Goal: Task Accomplishment & Management: Use online tool/utility

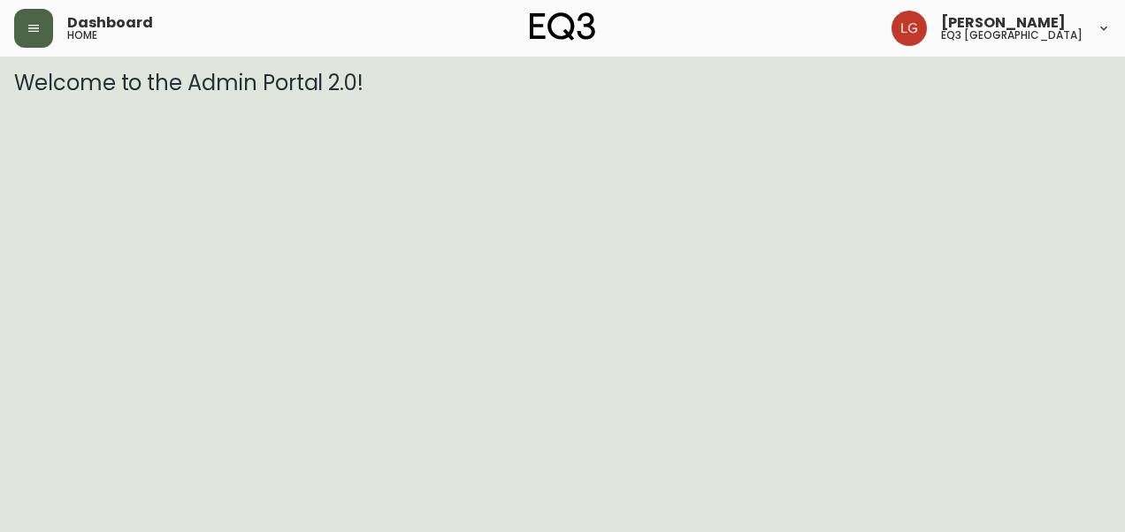
click at [38, 28] on icon "button" at bounding box center [33, 28] width 11 height 7
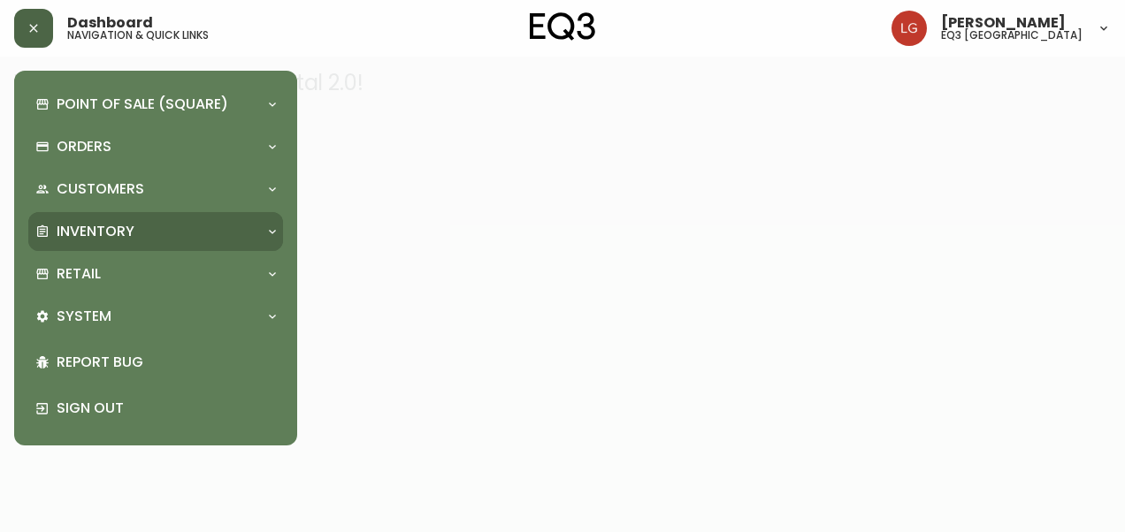
click at [152, 233] on div "Inventory" at bounding box center [146, 231] width 223 height 19
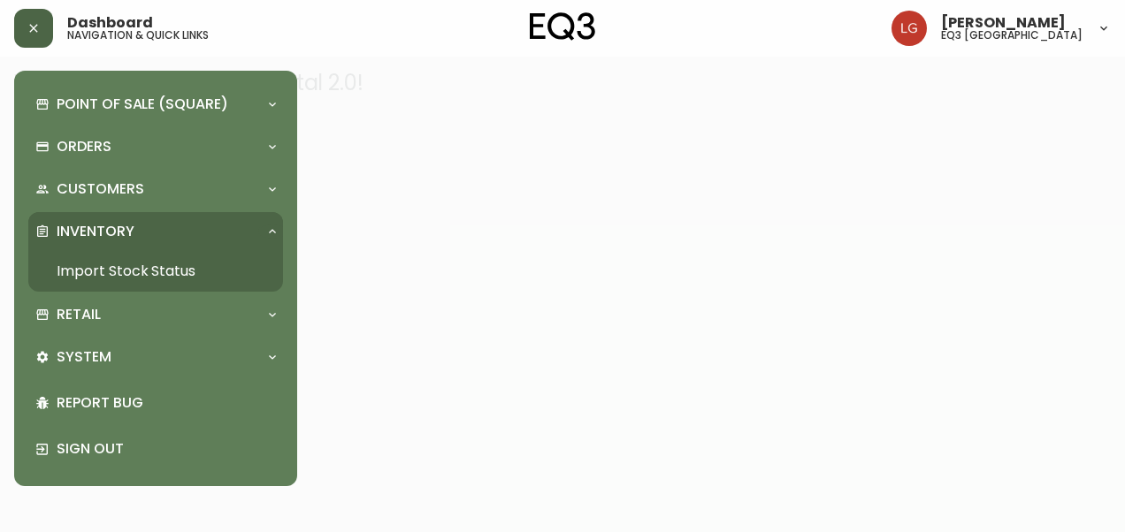
click at [158, 276] on link "Import Stock Status" at bounding box center [155, 271] width 255 height 41
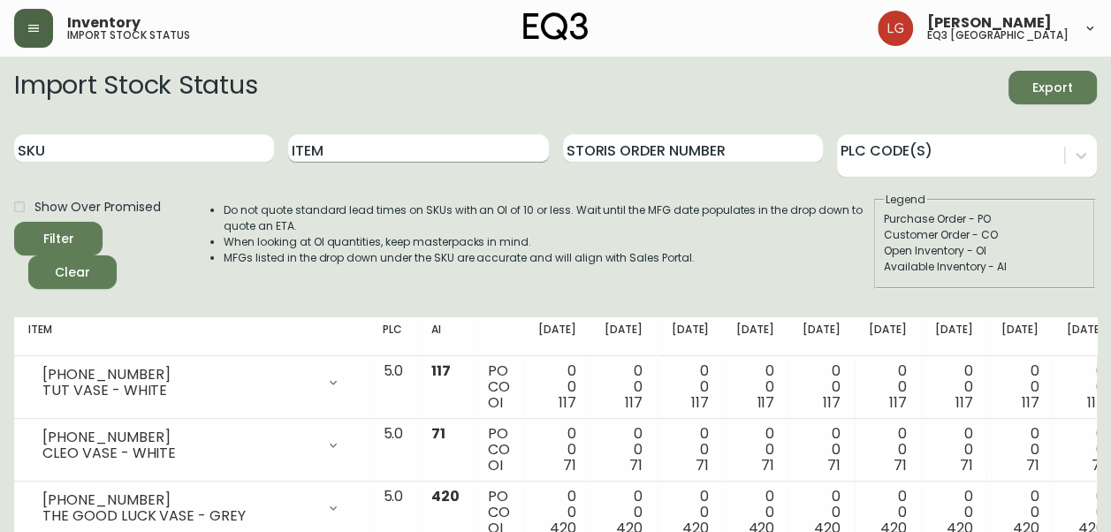
click at [373, 151] on input "Item" at bounding box center [418, 148] width 260 height 28
type input "boom"
click at [14, 222] on button "Filter" at bounding box center [58, 239] width 88 height 34
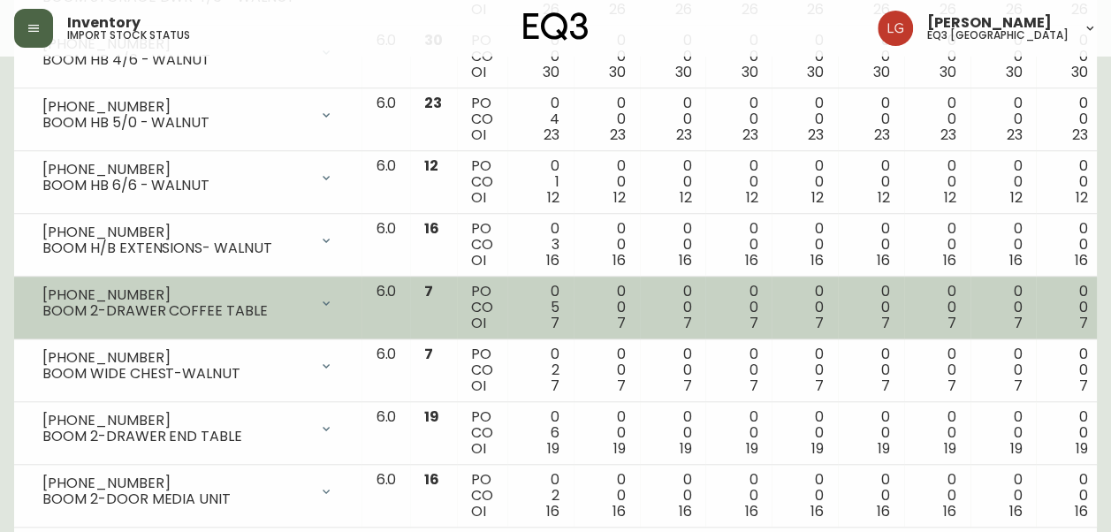
scroll to position [752, 0]
